Goal: Task Accomplishment & Management: Manage account settings

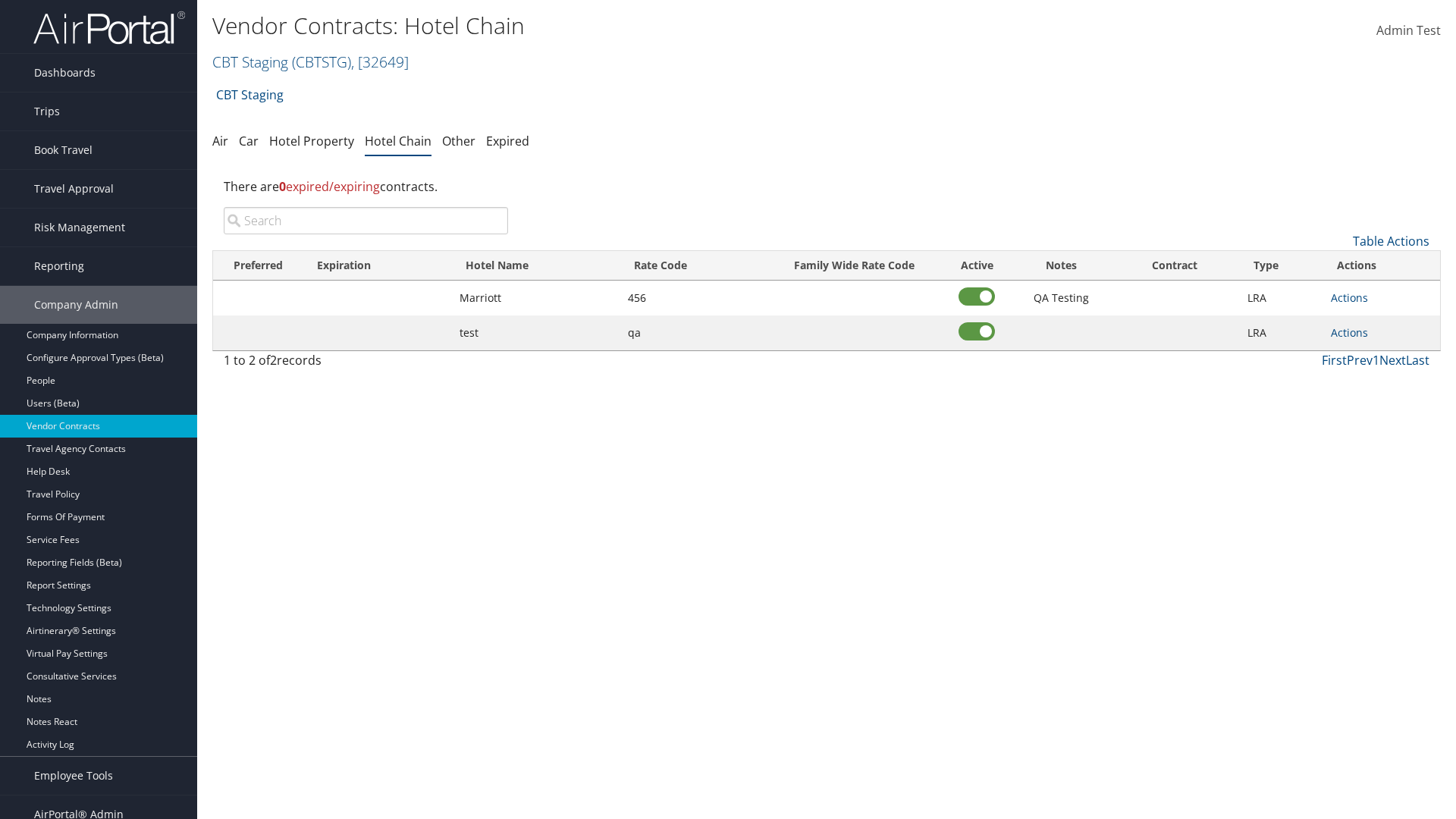
click at [366, 220] on input "search" at bounding box center [366, 220] width 285 height 27
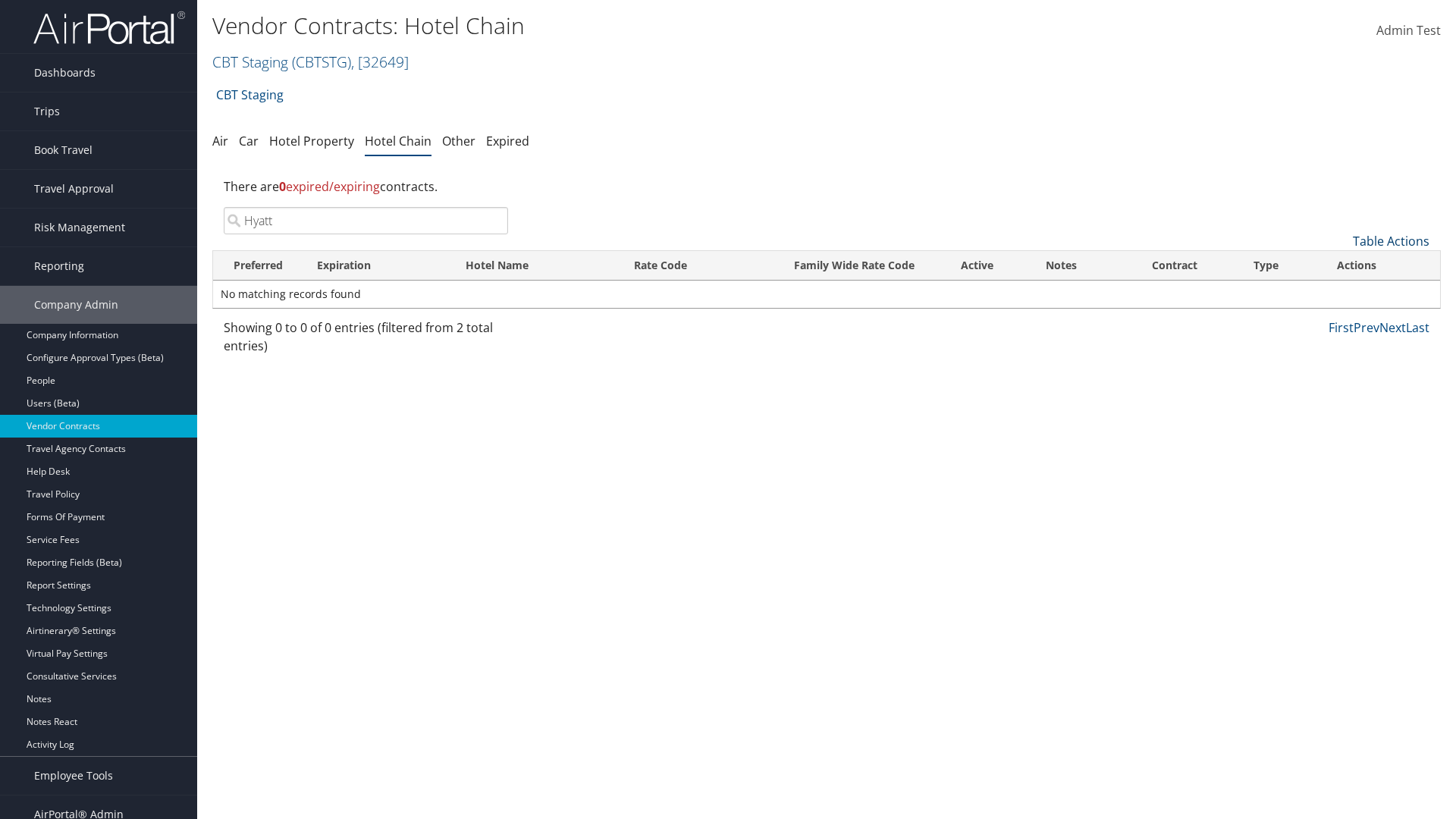
type input "Hyatt"
click at [1391, 241] on link "Table Actions" at bounding box center [1391, 241] width 76 height 17
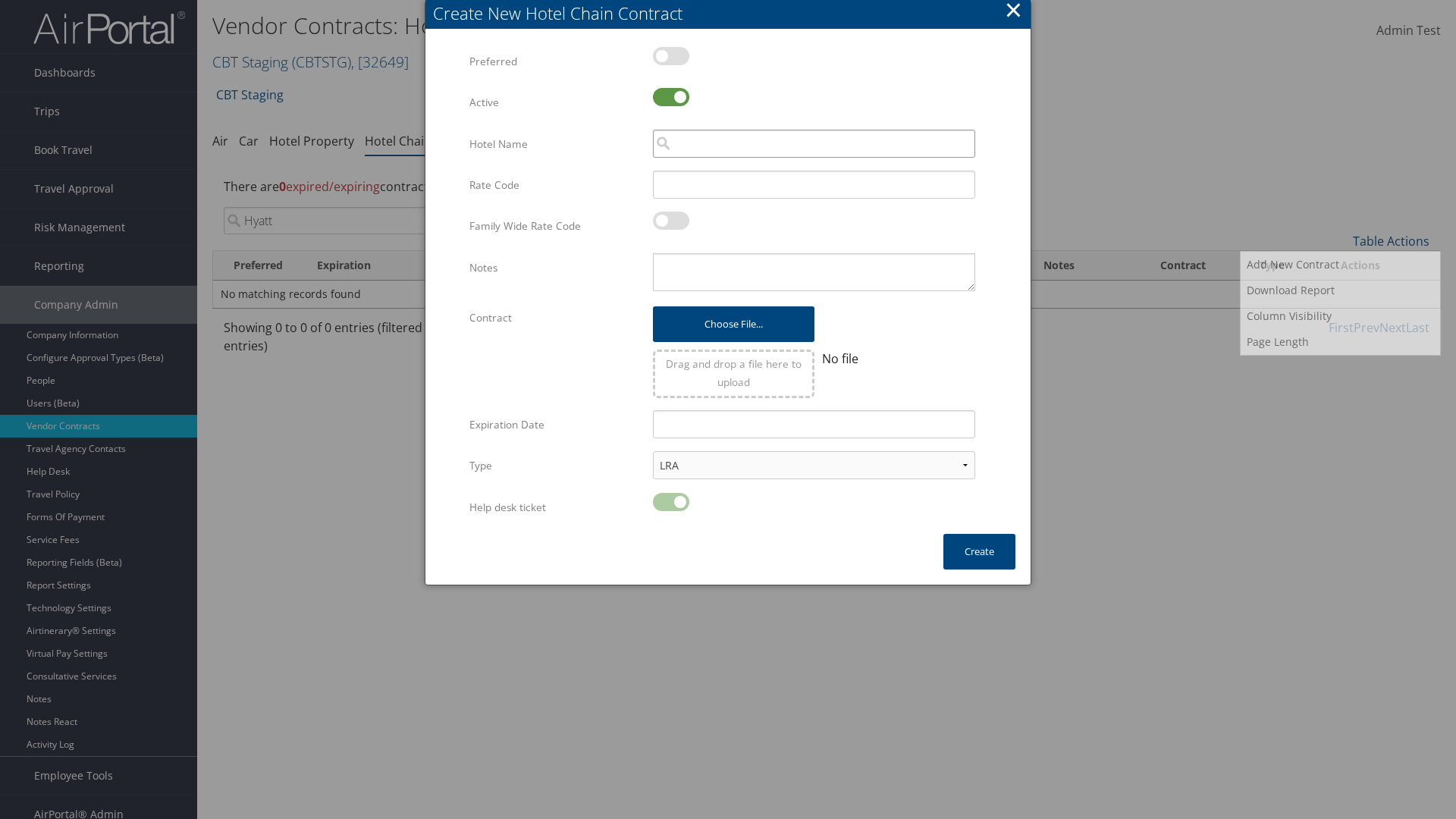
click at [814, 143] on input "search" at bounding box center [814, 143] width 323 height 28
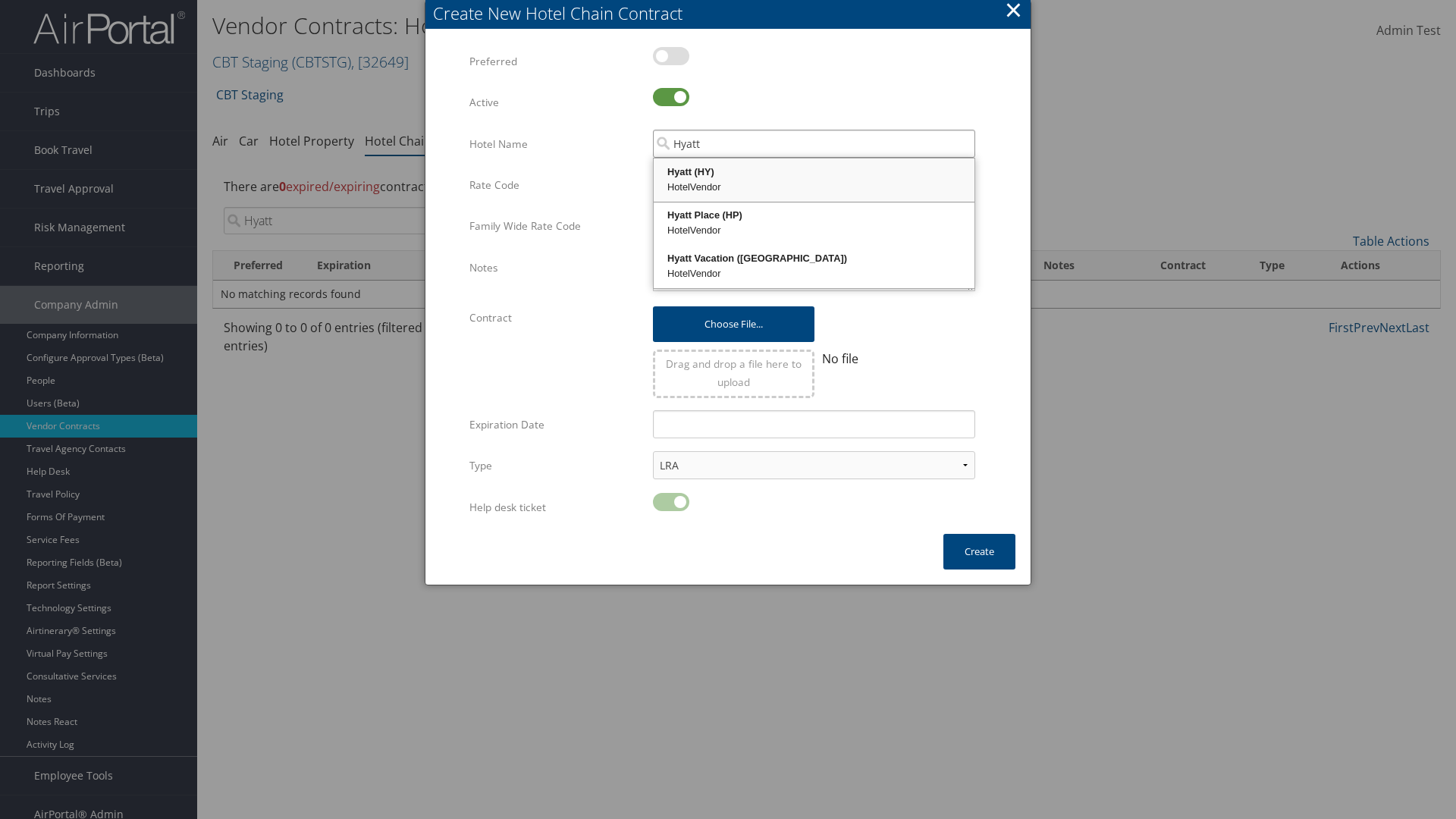
type input "Hyatt"
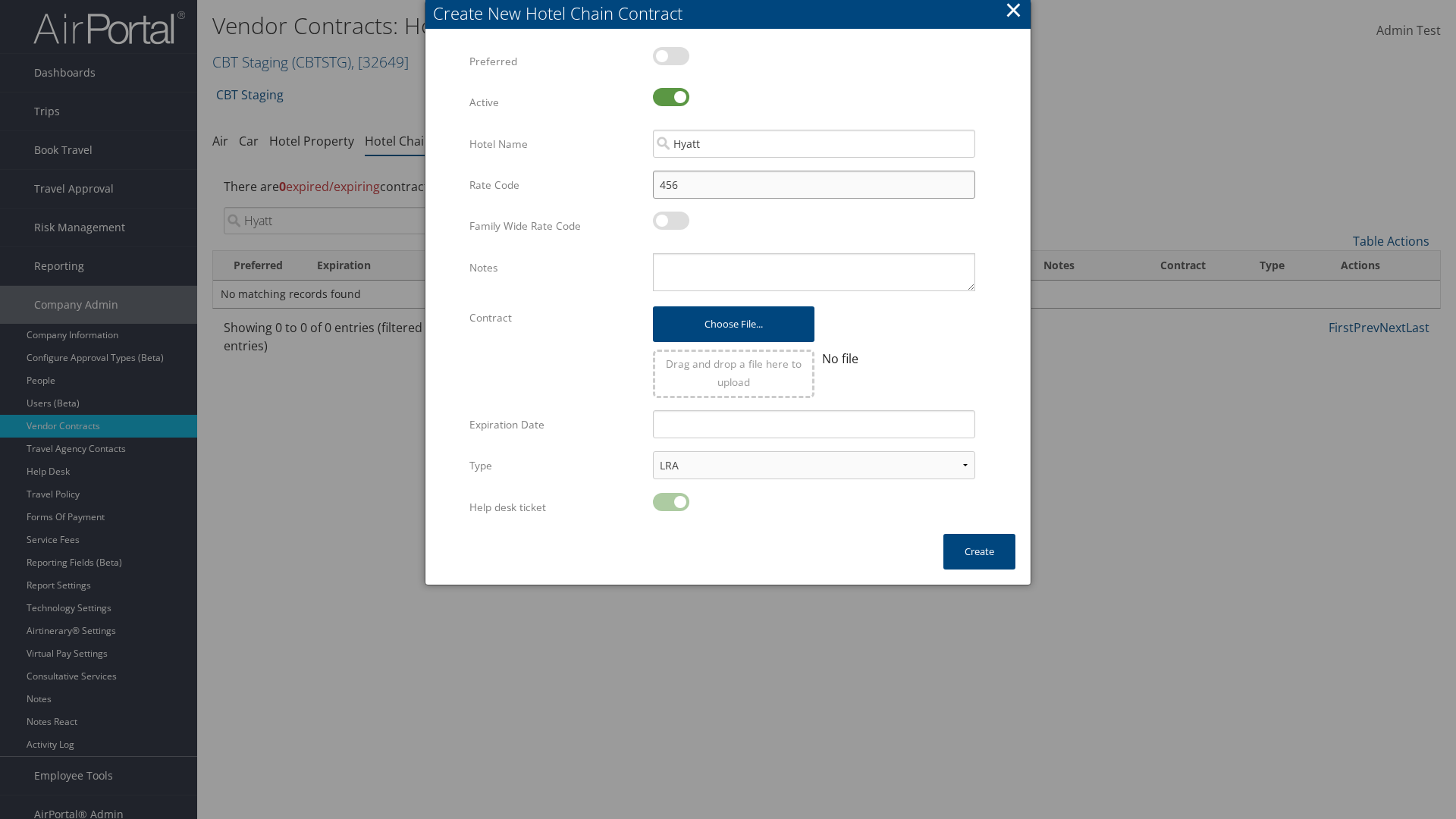
type input "456"
type textarea "QA Testing"
click at [979, 552] on button "Create" at bounding box center [980, 552] width 72 height 35
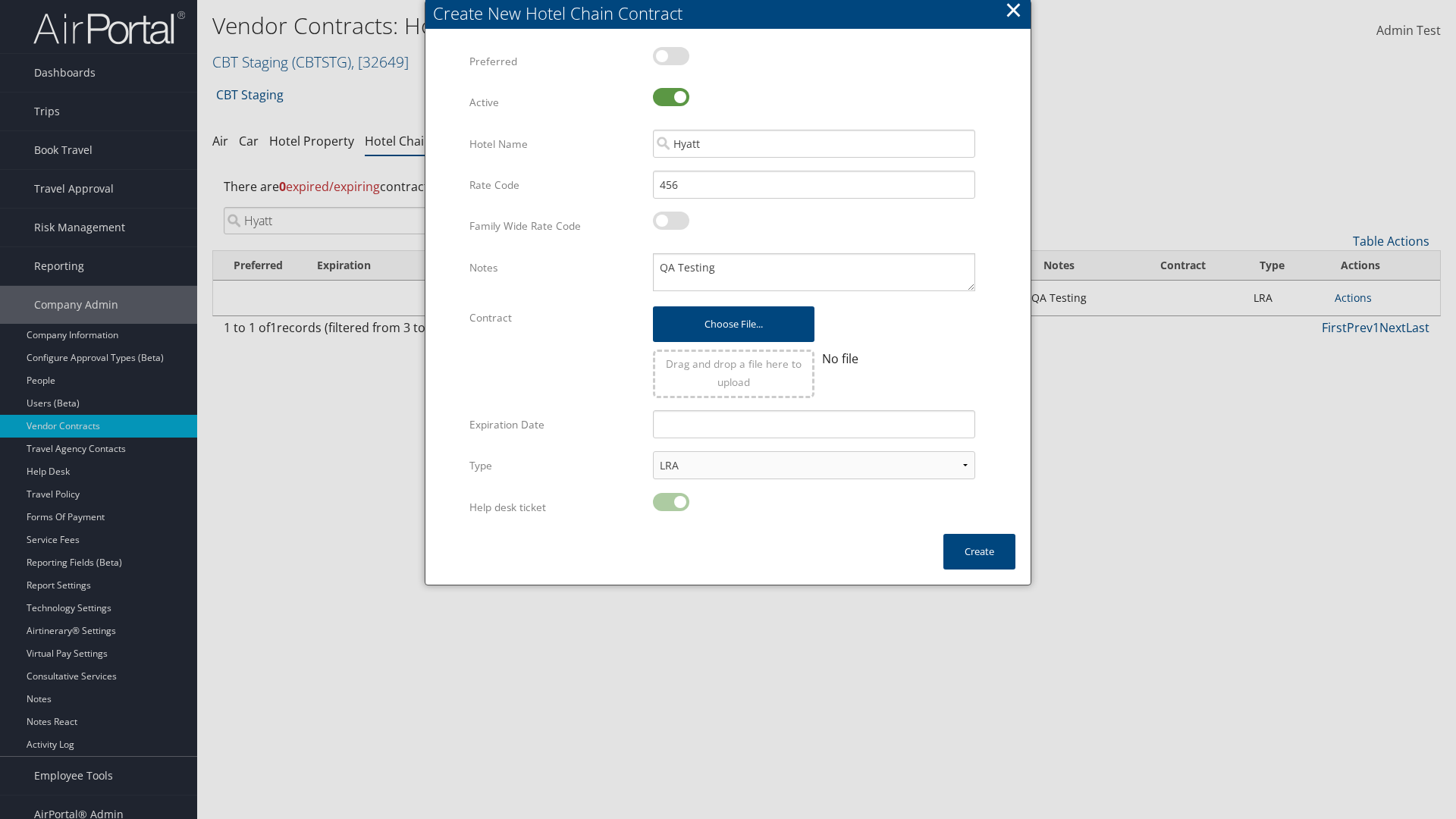
click at [366, 207] on input "Hyatt" at bounding box center [366, 220] width 285 height 27
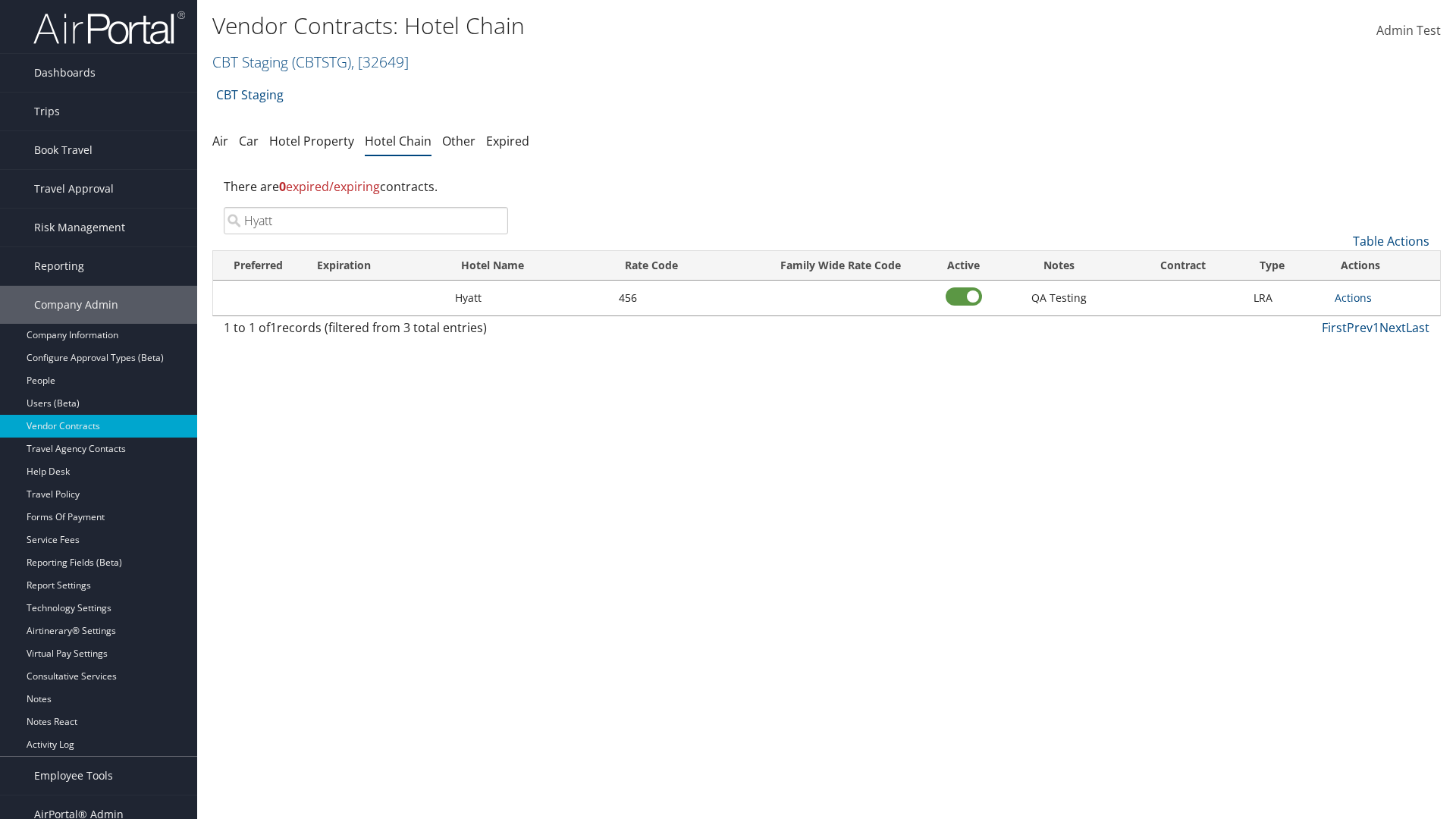
scroll to position [15, 0]
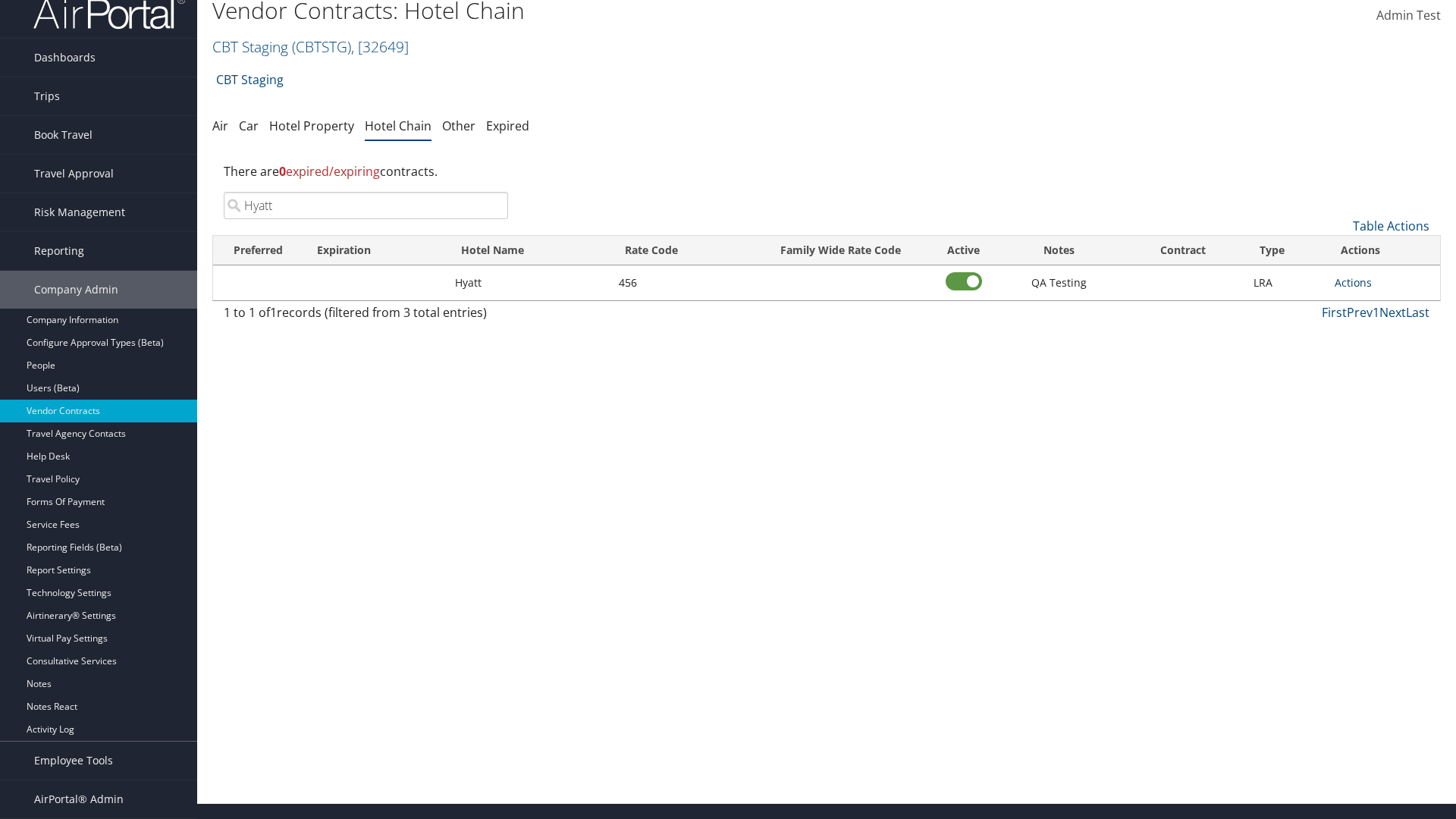
click at [1353, 282] on link "Actions" at bounding box center [1354, 282] width 37 height 14
click at [1370, 331] on link "Edit" at bounding box center [1370, 331] width 68 height 26
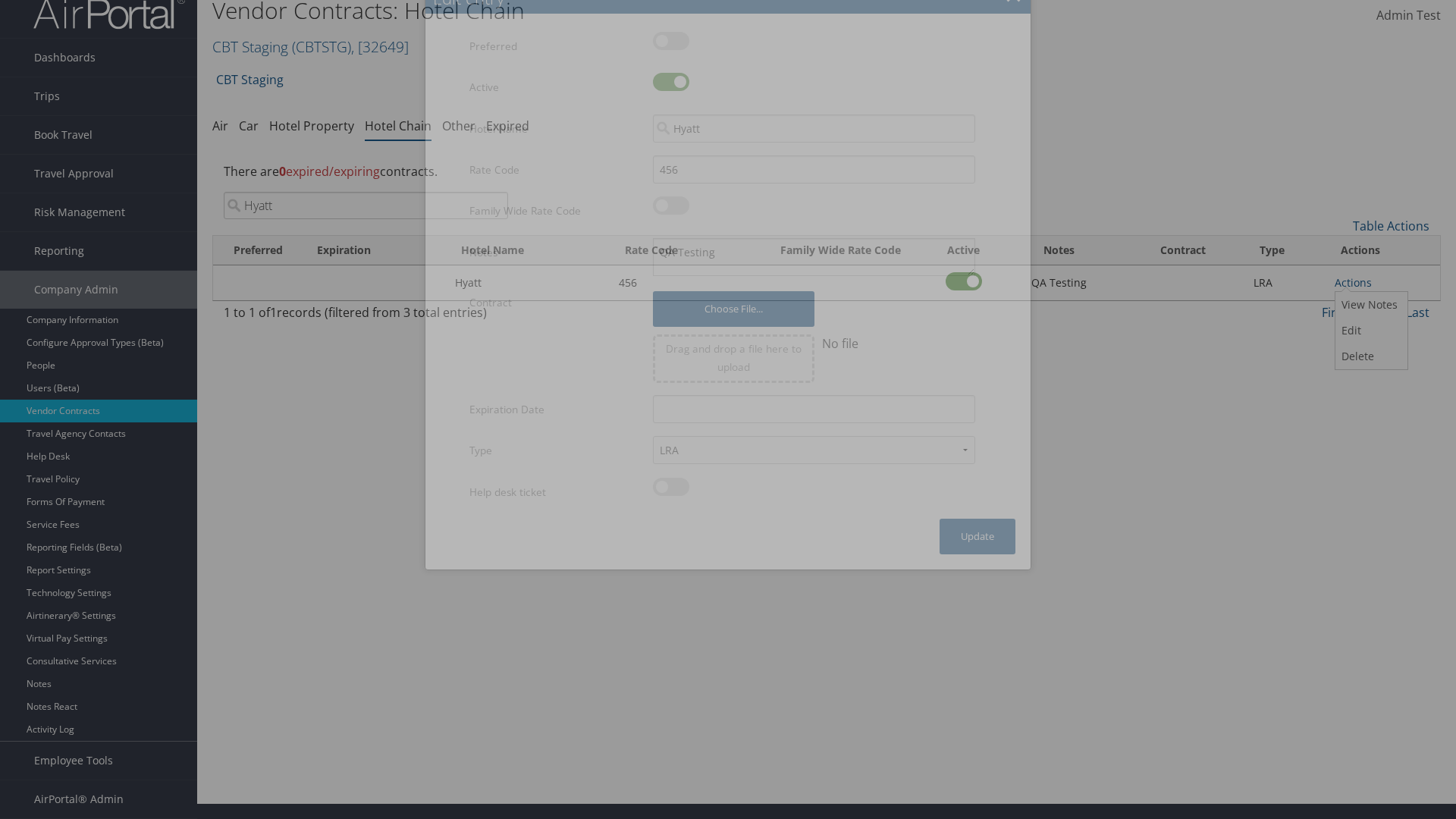
click at [672, 82] on label at bounding box center [671, 82] width 36 height 19
click at [671, 82] on input "checkbox" at bounding box center [665, 84] width 10 height 10
checkbox input "false"
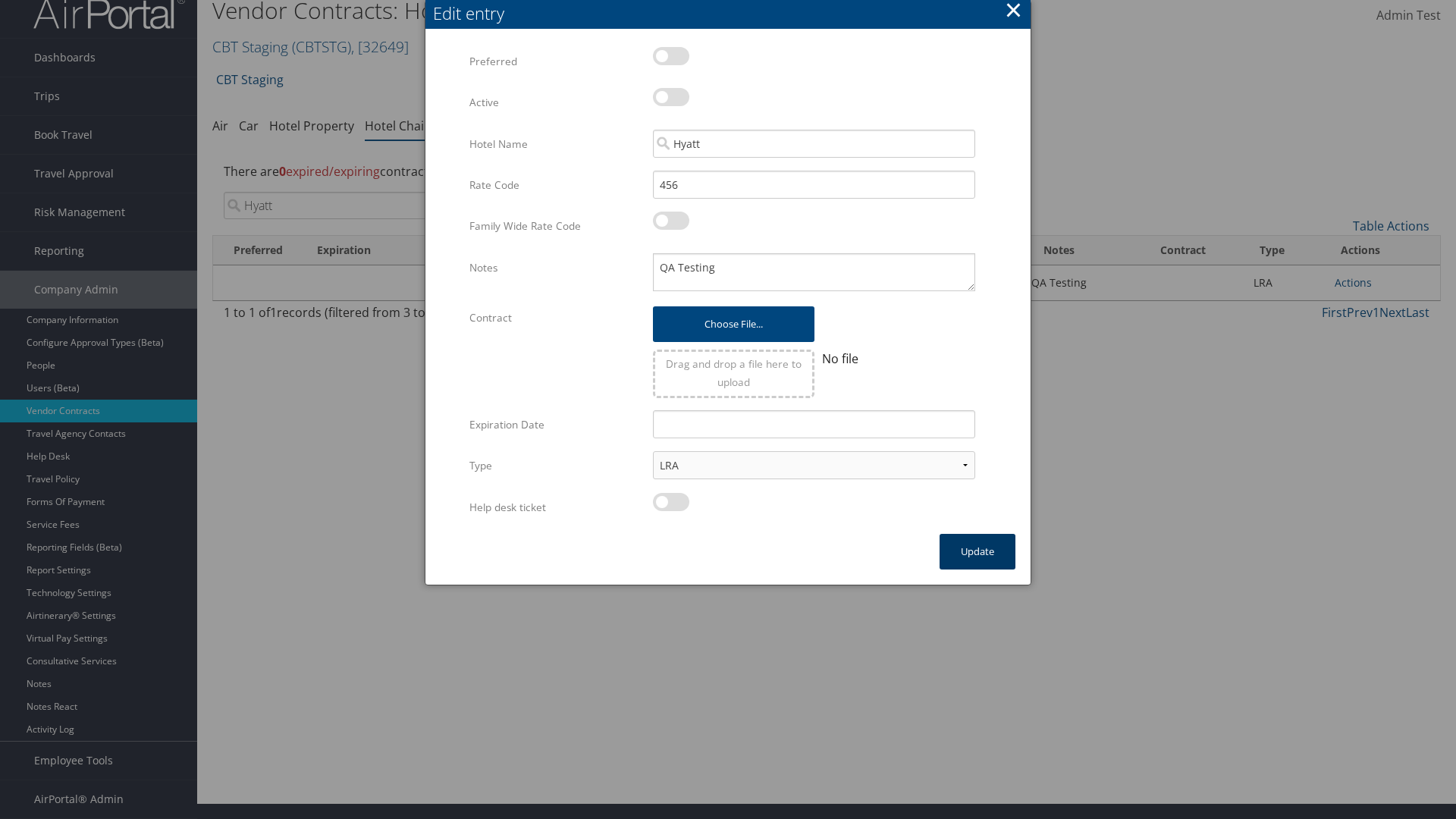
click at [977, 552] on button "Update" at bounding box center [977, 552] width 76 height 35
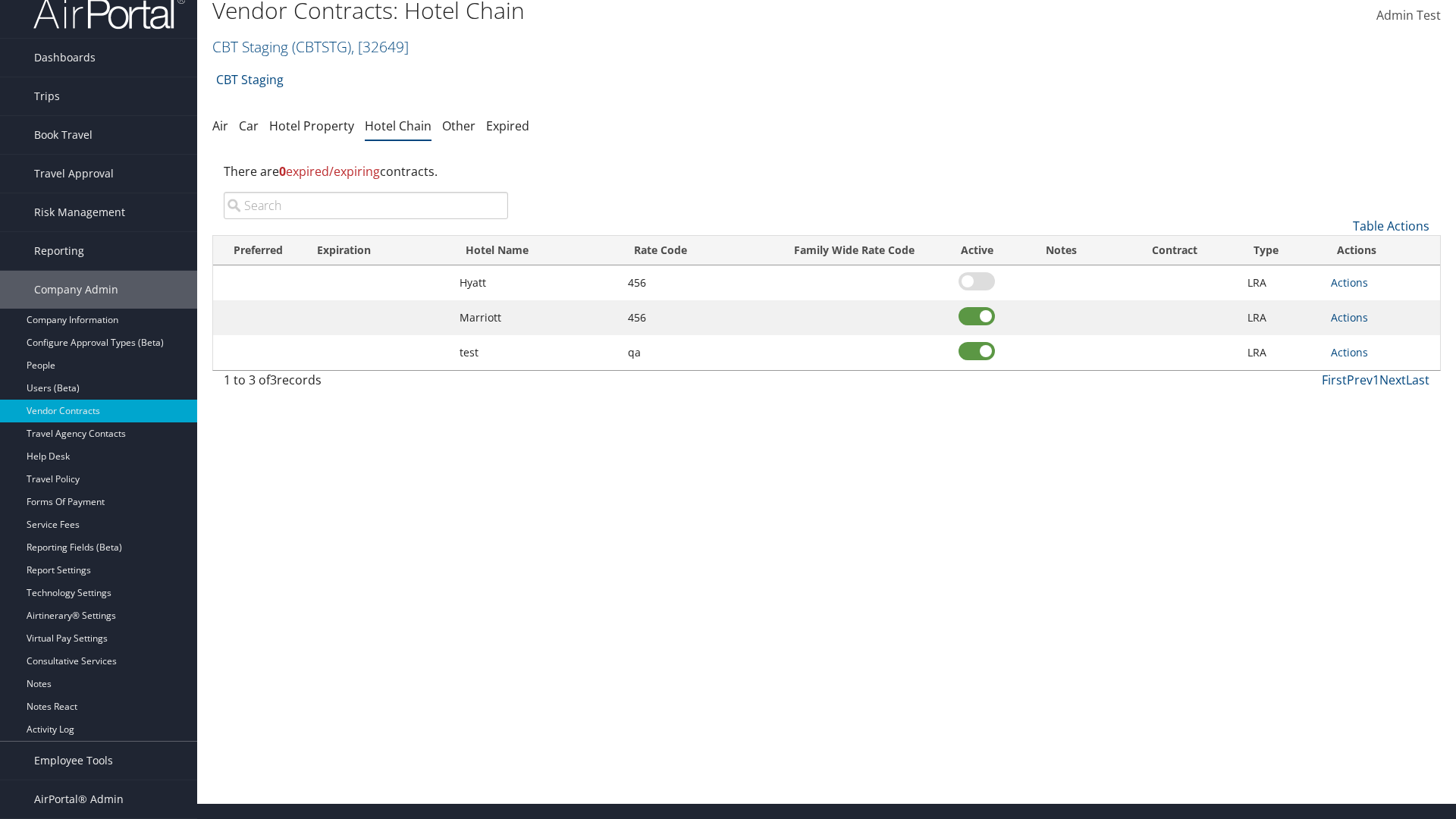
scroll to position [15, 0]
click at [366, 206] on input "search" at bounding box center [366, 206] width 285 height 27
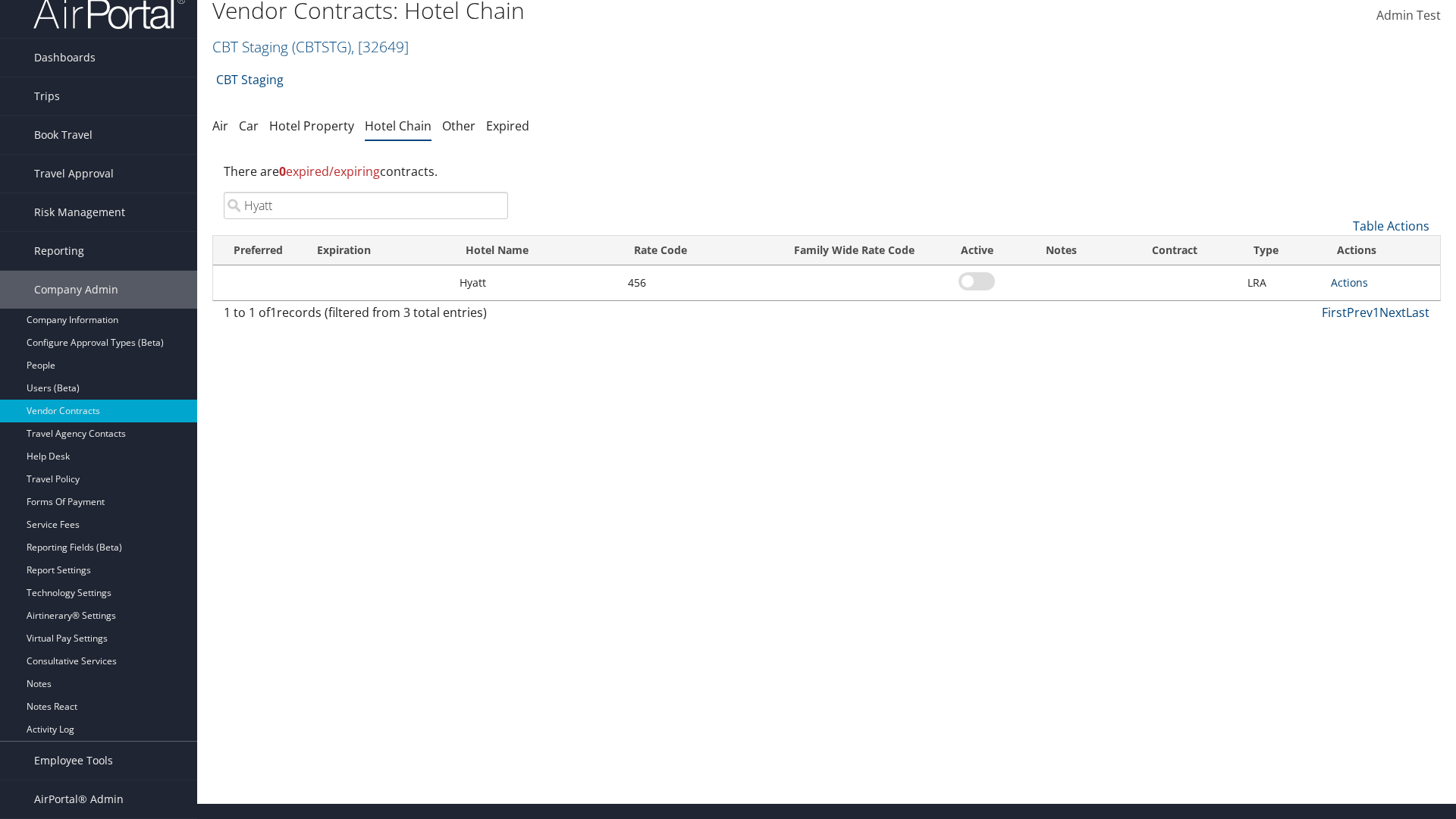
type input "Hyatt"
click at [1350, 282] on link "Actions" at bounding box center [1350, 282] width 37 height 14
click at [1366, 331] on link "Edit" at bounding box center [1366, 331] width 68 height 26
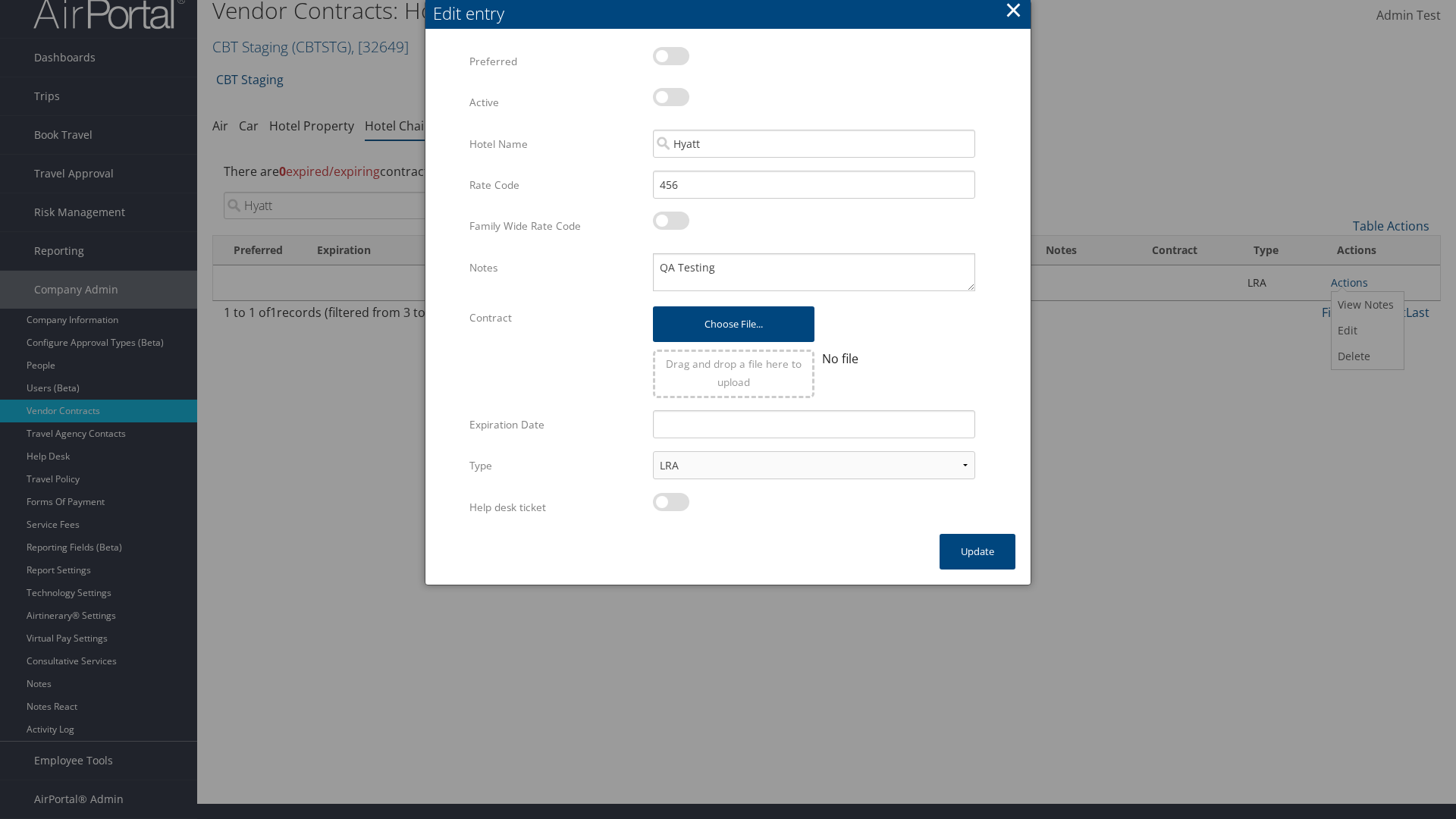
click at [672, 97] on label at bounding box center [671, 97] width 36 height 19
click at [671, 97] on input "checkbox" at bounding box center [665, 100] width 10 height 10
checkbox input "true"
click at [977, 552] on button "Update" at bounding box center [977, 552] width 76 height 35
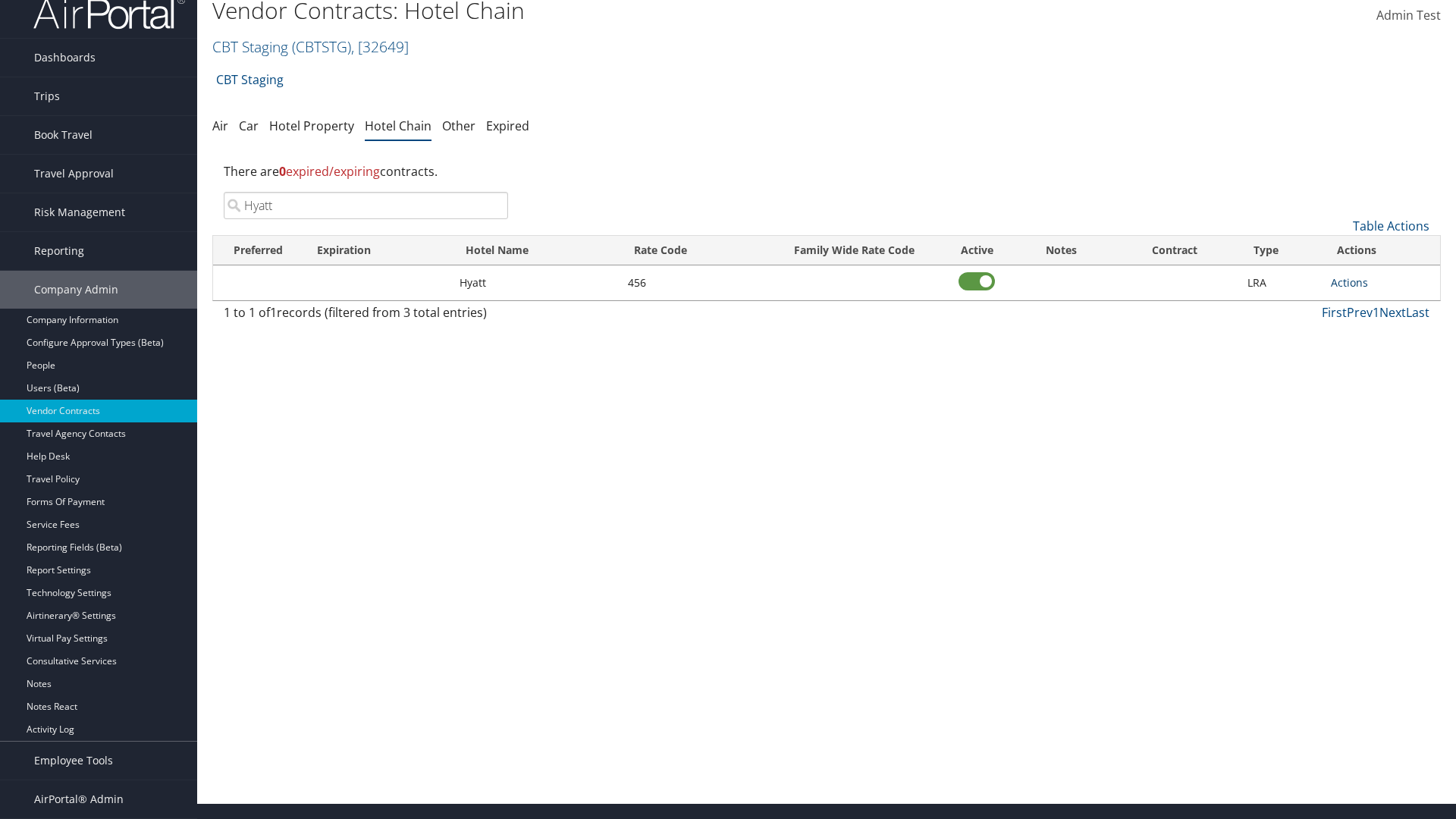
click at [1350, 282] on link "Actions" at bounding box center [1350, 282] width 37 height 14
click at [1366, 331] on link "Edit" at bounding box center [1366, 331] width 68 height 26
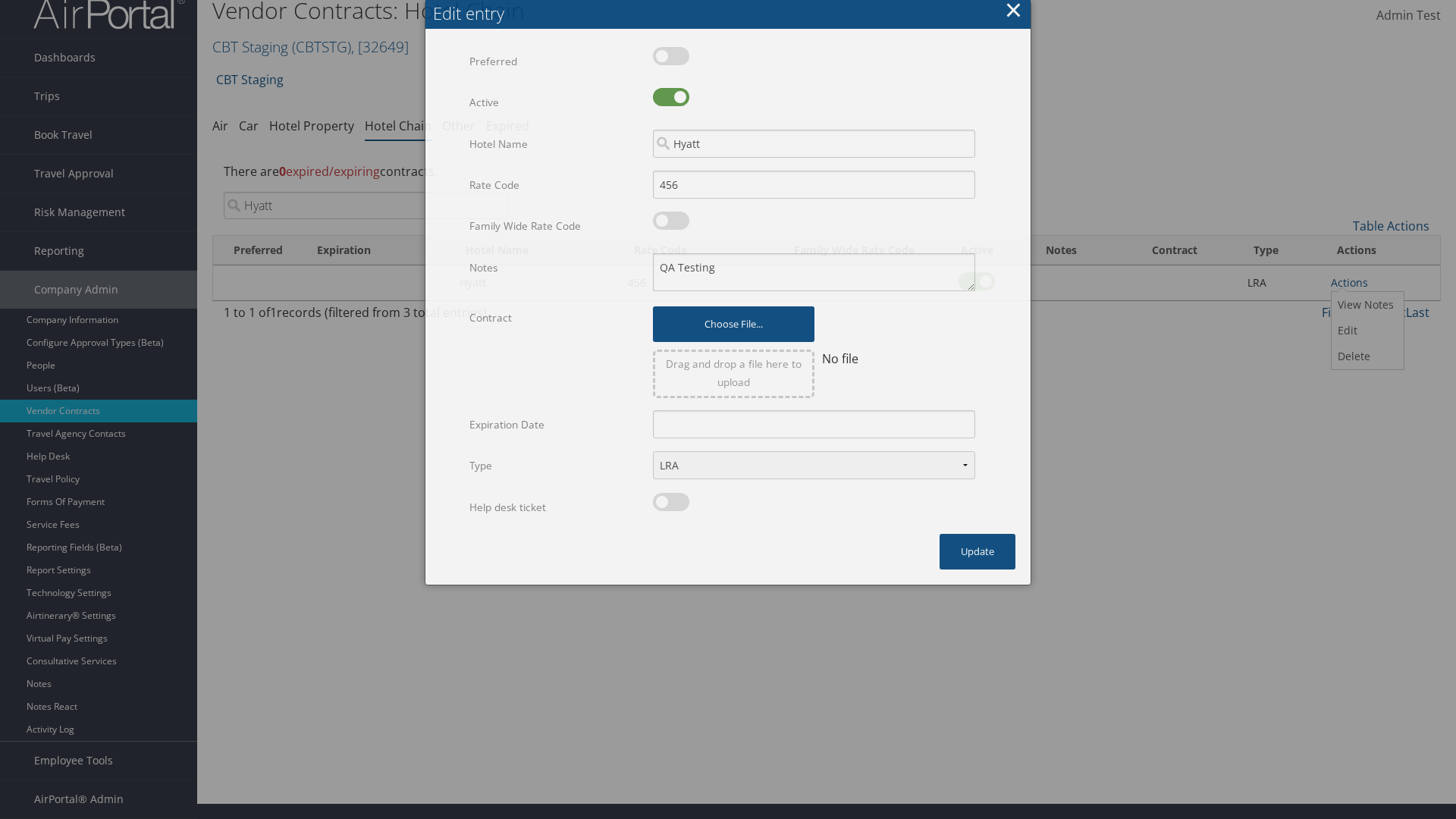
click at [1014, 15] on button "×" at bounding box center [1014, 10] width 18 height 31
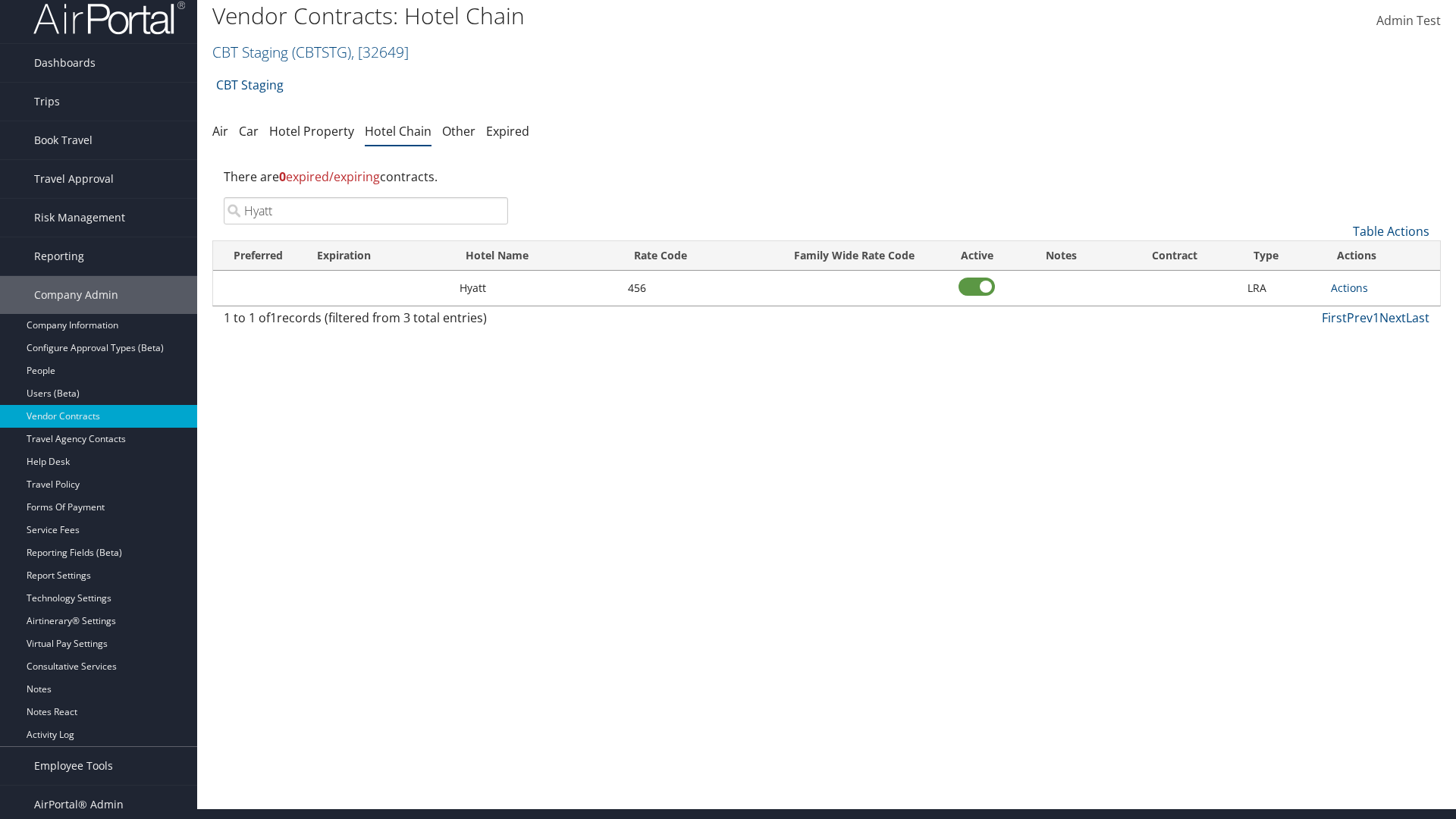
scroll to position [10, 0]
type input "Hyatt"
click at [1350, 287] on link "Actions" at bounding box center [1350, 288] width 37 height 14
click at [1366, 336] on link "Edit" at bounding box center [1366, 336] width 68 height 26
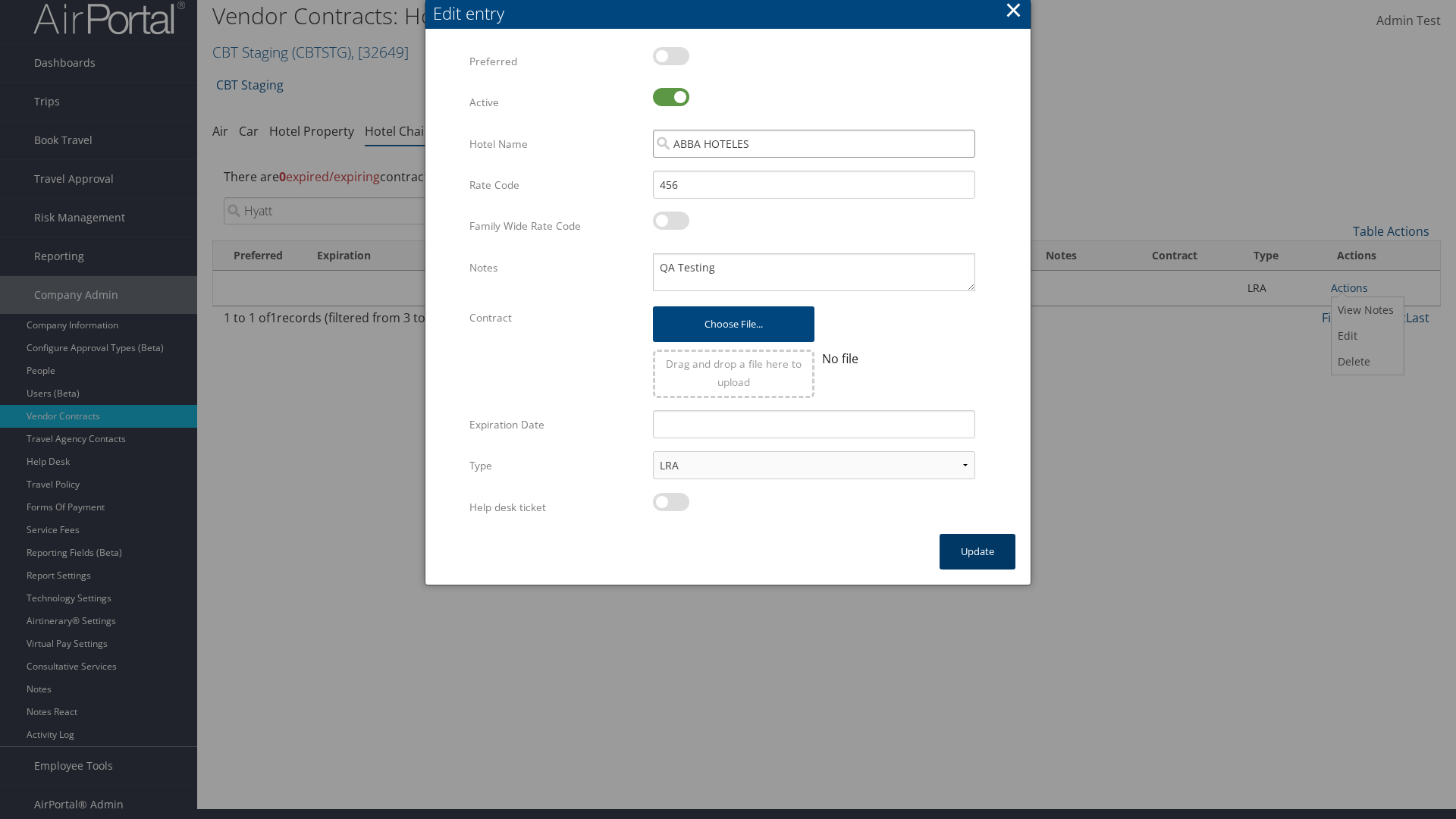
type input "ABBA HOTELES"
click at [977, 552] on button "Update" at bounding box center [977, 552] width 76 height 35
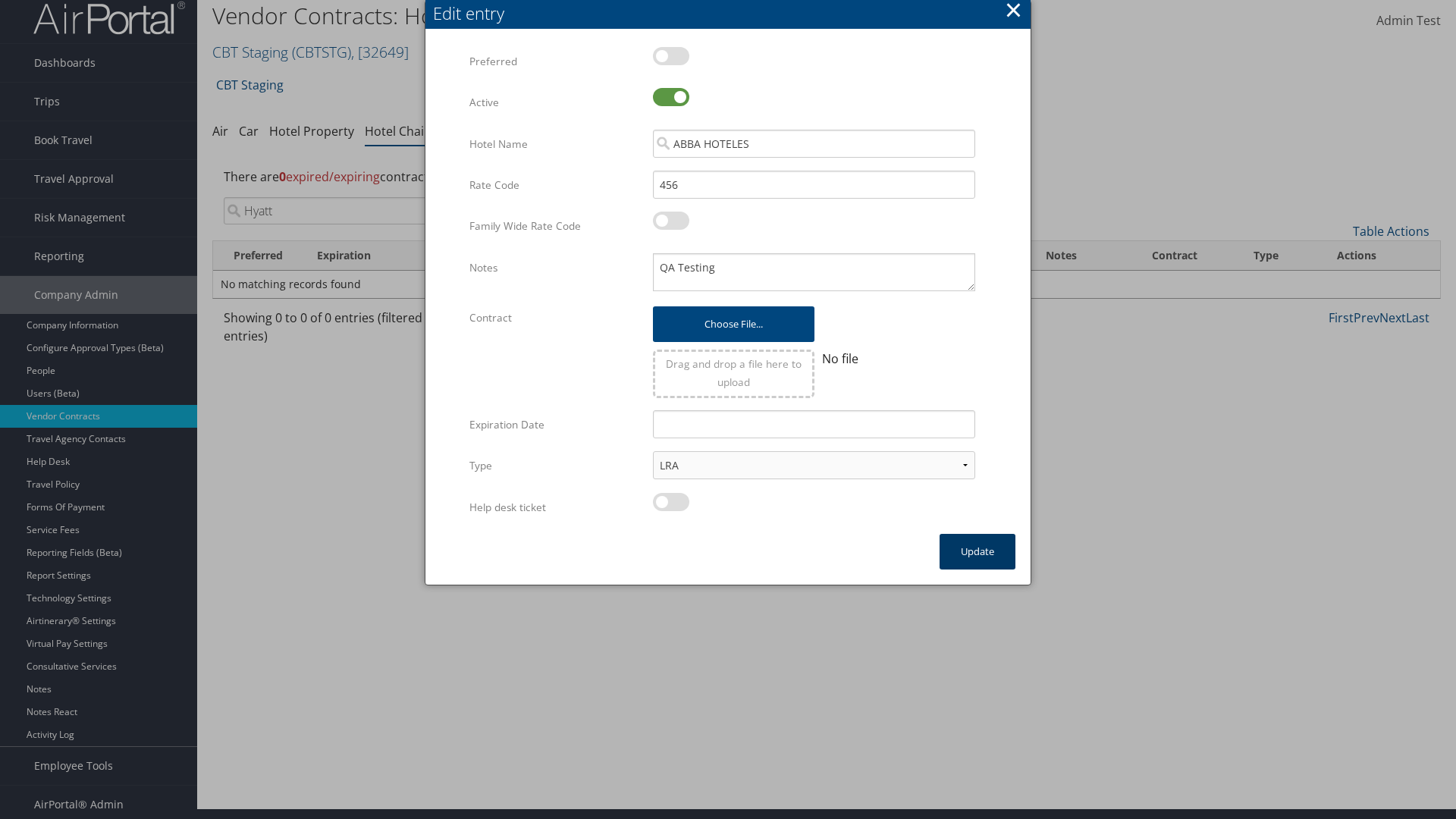
scroll to position [0, 0]
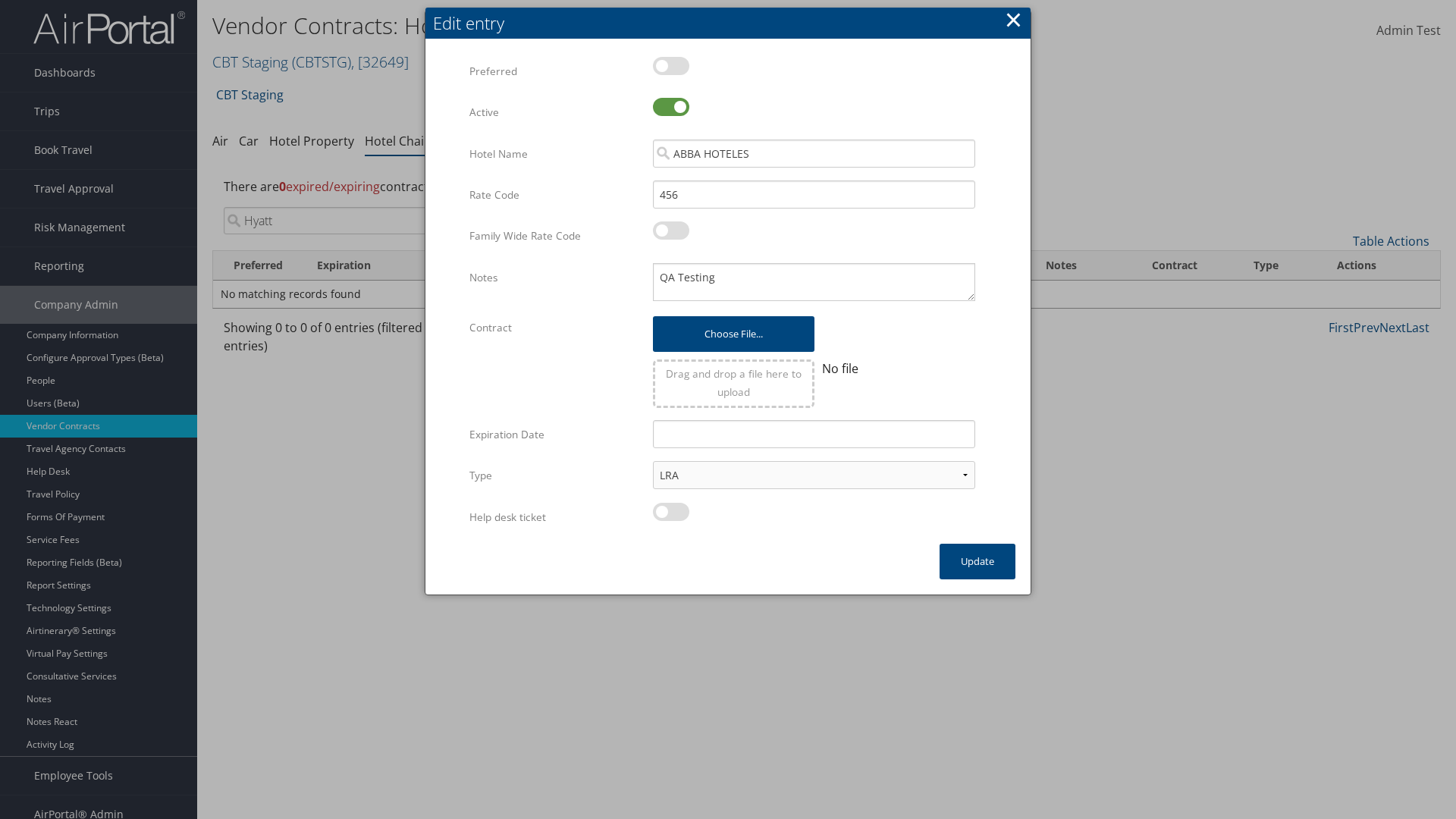
click at [366, 220] on input "Hyatt" at bounding box center [366, 220] width 285 height 27
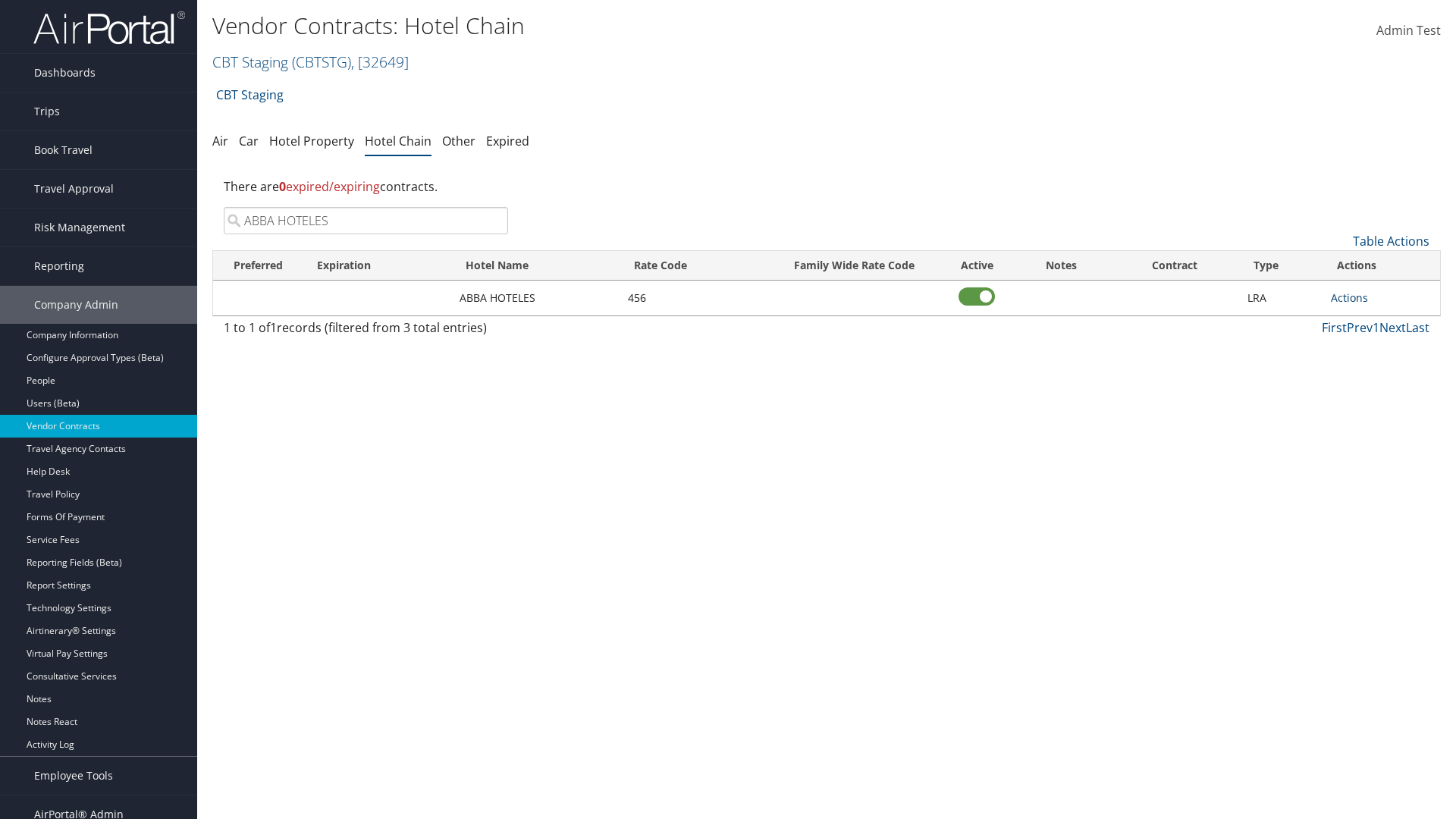
type input "ABBA HOTELES"
click at [1350, 298] on link "Actions" at bounding box center [1350, 298] width 37 height 14
click at [1366, 372] on link "Delete" at bounding box center [1366, 372] width 68 height 26
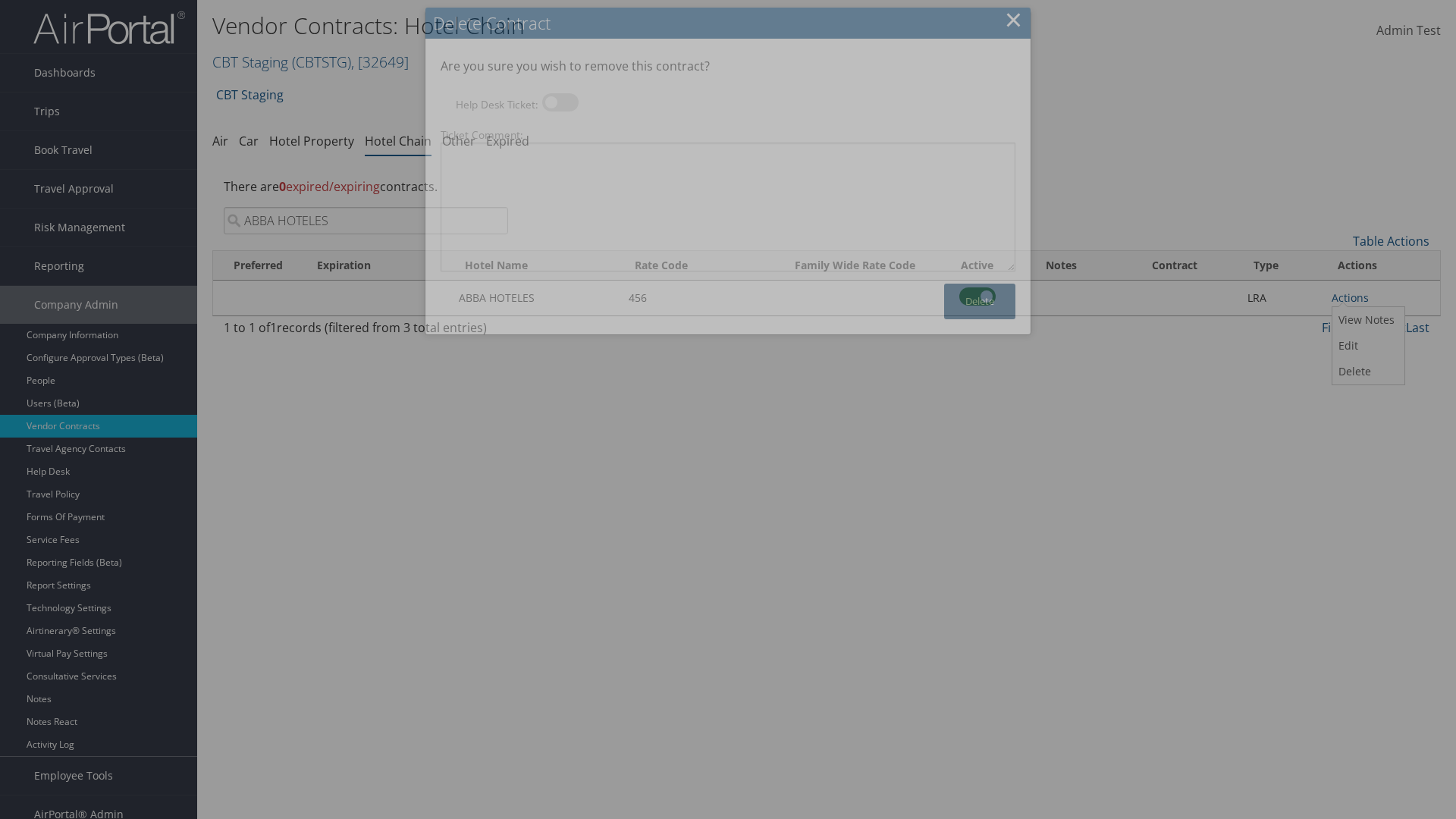
click at [980, 301] on button "Delete" at bounding box center [980, 302] width 72 height 35
